Goal: Information Seeking & Learning: Learn about a topic

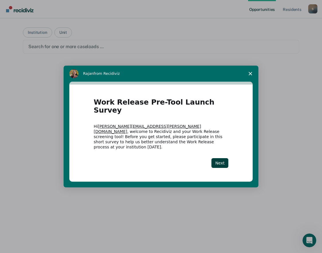
click at [186, 34] on div "Intercom messenger" at bounding box center [161, 126] width 322 height 253
click at [221, 158] on button "Next" at bounding box center [219, 163] width 17 height 10
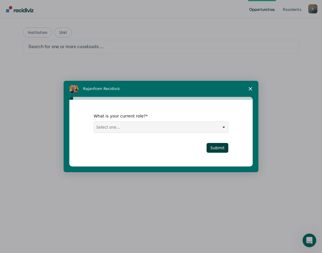
click at [129, 124] on select "Select one... Case Manager FUM Assistant Warden Warden" at bounding box center [161, 127] width 134 height 11
select select "Case Manager"
click at [94, 122] on select "Select one... Case Manager FUM Assistant Warden Warden" at bounding box center [161, 127] width 134 height 11
click at [222, 147] on button "Submit" at bounding box center [217, 148] width 22 height 10
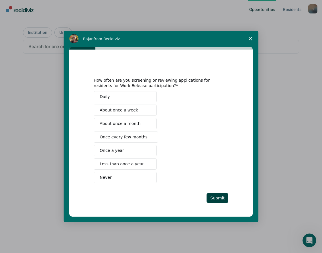
click at [128, 178] on button "Never" at bounding box center [125, 177] width 63 height 11
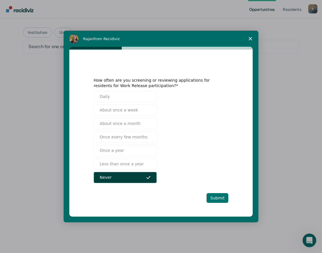
click at [220, 197] on button "Submit" at bounding box center [217, 198] width 22 height 10
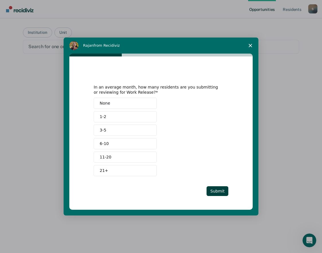
click at [108, 102] on span "None" at bounding box center [105, 103] width 11 height 6
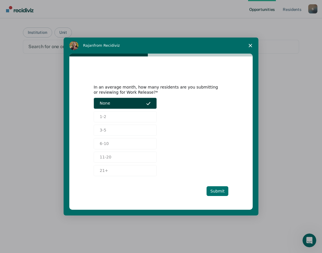
click at [219, 190] on button "Submit" at bounding box center [217, 191] width 22 height 10
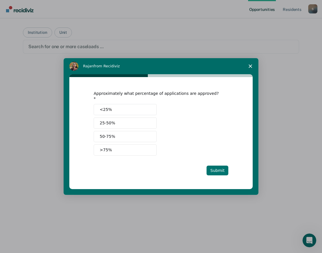
click at [216, 166] on button "Submit" at bounding box center [217, 170] width 22 height 10
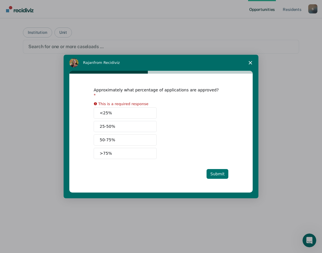
click at [216, 169] on button "Submit" at bounding box center [217, 174] width 22 height 10
click at [250, 63] on span "Close survey" at bounding box center [250, 63] width 16 height 16
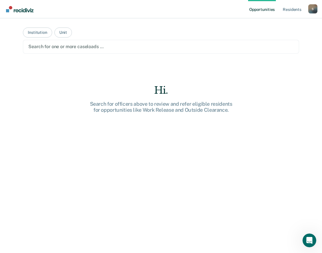
click at [91, 119] on div "Hi. Search for officers above to review and refer eligible residents for opport…" at bounding box center [161, 178] width 276 height 189
click at [292, 11] on link "Resident s" at bounding box center [291, 9] width 21 height 18
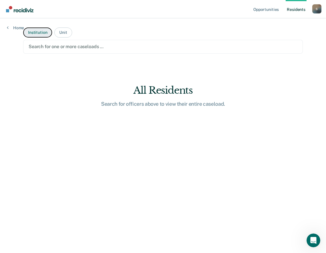
click at [36, 33] on button "Institution" at bounding box center [37, 32] width 29 height 10
click at [67, 34] on button "Unit" at bounding box center [62, 32] width 17 height 10
click at [36, 33] on button "Institution" at bounding box center [37, 32] width 29 height 10
click at [17, 28] on link "Home" at bounding box center [15, 27] width 17 height 5
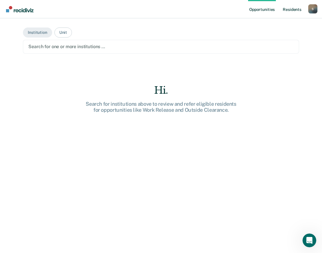
click at [295, 11] on link "Resident s" at bounding box center [291, 9] width 21 height 18
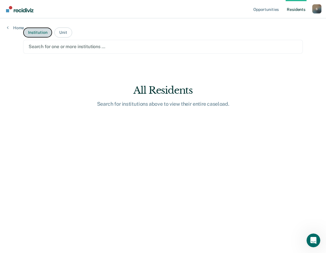
click at [34, 33] on button "Institution" at bounding box center [37, 32] width 29 height 10
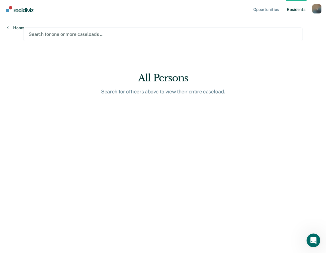
click at [16, 28] on link "Home" at bounding box center [15, 27] width 17 height 5
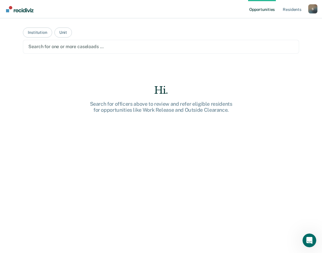
click at [34, 77] on main "Institution Unit Search for one or more caseloads … Hi. Search for officers abo…" at bounding box center [161, 128] width 290 height 221
click at [189, 110] on div "Search for officers above to review and refer eligible residents for opportunit…" at bounding box center [160, 107] width 183 height 12
click at [61, 31] on button "Unit" at bounding box center [62, 32] width 17 height 10
click at [294, 10] on link "Resident s" at bounding box center [291, 9] width 21 height 18
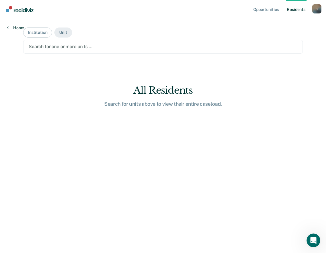
click at [16, 27] on link "Home" at bounding box center [15, 27] width 17 height 5
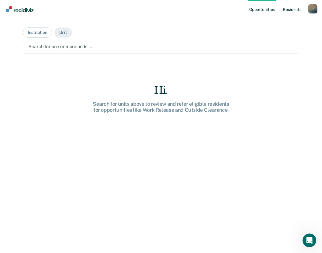
click at [293, 10] on link "Resident s" at bounding box center [291, 9] width 21 height 18
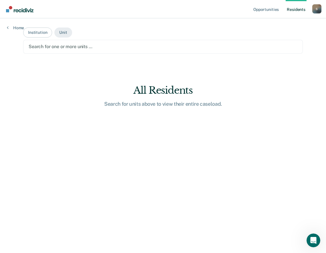
click at [99, 139] on main "Institution Unit Search for one or more units … All Residents Search for units …" at bounding box center [162, 128] width 293 height 221
click at [42, 32] on button "Institution" at bounding box center [37, 32] width 29 height 10
click at [61, 33] on button "Unit" at bounding box center [62, 32] width 17 height 10
click at [35, 35] on button "Institution" at bounding box center [37, 32] width 29 height 10
click at [80, 152] on main "Institution Unit Search for one or more institutions … All Residents Search for…" at bounding box center [162, 128] width 293 height 221
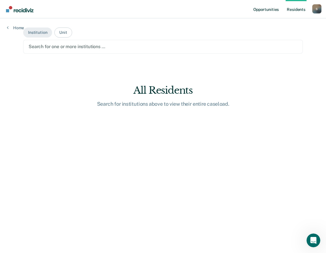
click at [267, 9] on link "Opportunities" at bounding box center [266, 9] width 28 height 18
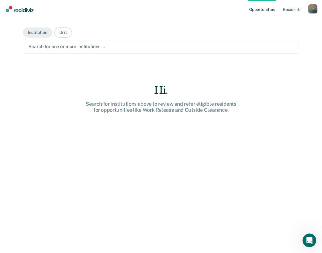
click at [157, 91] on div "Hi." at bounding box center [160, 90] width 183 height 12
click at [161, 106] on div "Search for institutions above to review and refer eligible residents for opport…" at bounding box center [160, 107] width 183 height 12
click at [19, 9] on img "Main navigation" at bounding box center [19, 9] width 27 height 6
click at [112, 143] on div "Hi. Search for officers above to review and refer eligible residents for opport…" at bounding box center [161, 178] width 276 height 189
click at [311, 9] on div "S" at bounding box center [312, 8] width 9 height 9
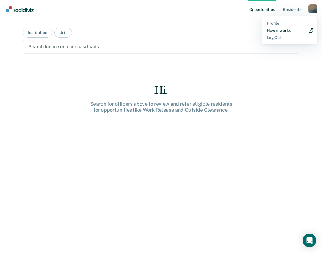
click at [283, 29] on link "How it works" at bounding box center [290, 30] width 46 height 5
click at [88, 148] on div "Hi. Search for officers above to review and refer eligible residents for opport…" at bounding box center [161, 178] width 276 height 189
click at [314, 9] on div "S" at bounding box center [312, 8] width 9 height 9
click at [276, 38] on link "Log Out" at bounding box center [290, 37] width 46 height 5
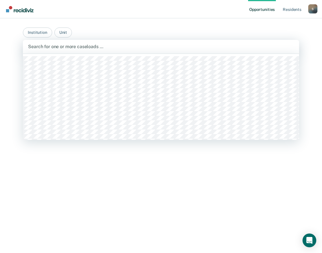
click at [73, 48] on div at bounding box center [161, 46] width 266 height 7
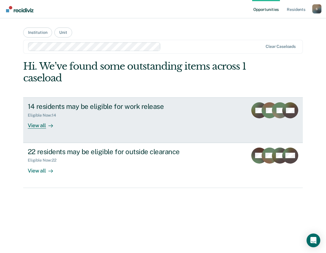
click at [41, 126] on div "View all" at bounding box center [44, 123] width 32 height 11
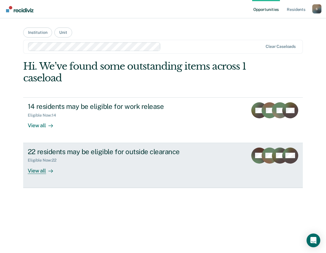
click at [45, 171] on div "View all" at bounding box center [44, 168] width 32 height 11
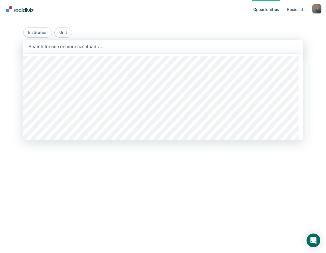
click at [83, 46] on div at bounding box center [162, 46] width 269 height 7
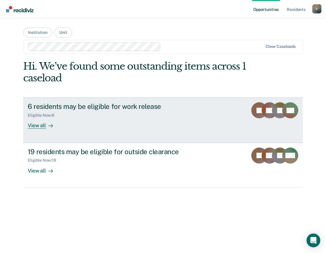
click at [42, 126] on div "View all" at bounding box center [44, 123] width 32 height 11
